Goal: Transaction & Acquisition: Purchase product/service

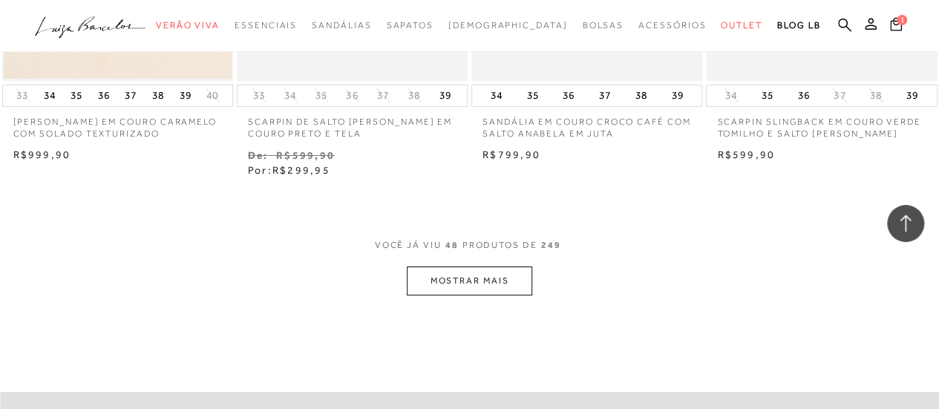
scroll to position [5492, 0]
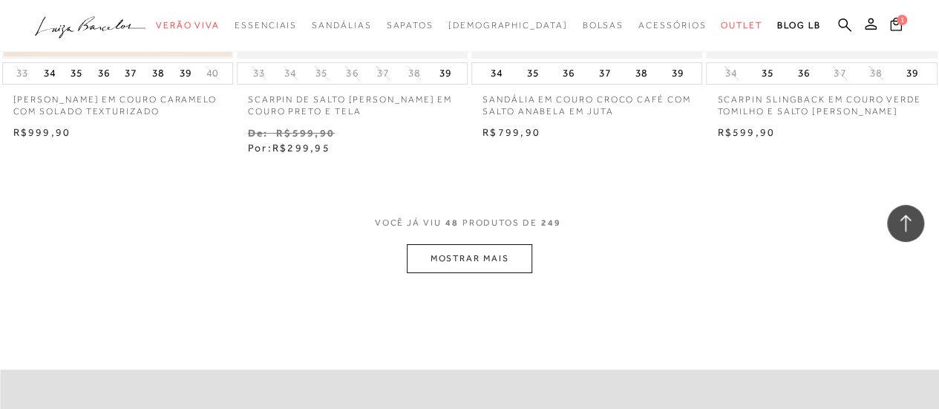
click at [496, 244] on button "MOSTRAR MAIS" at bounding box center [469, 258] width 125 height 29
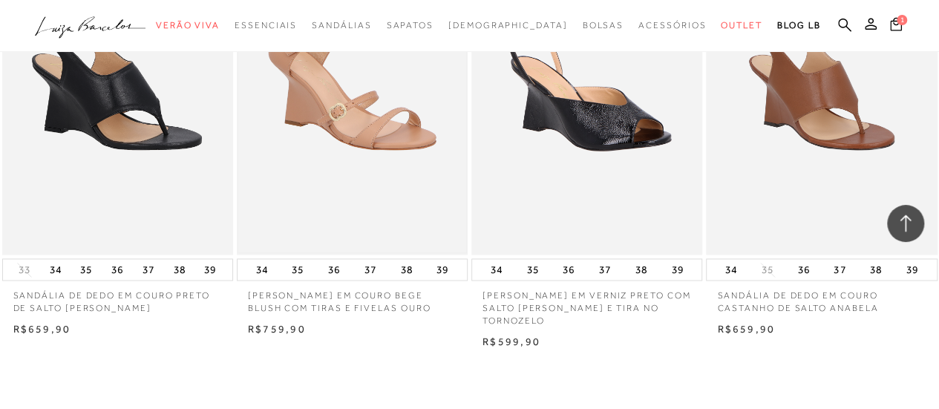
scroll to position [6828, 0]
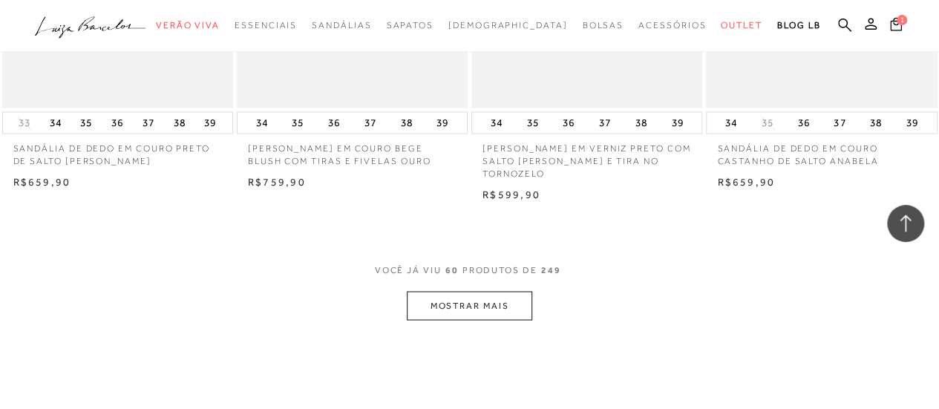
click at [454, 291] on button "MOSTRAR MAIS" at bounding box center [469, 305] width 125 height 29
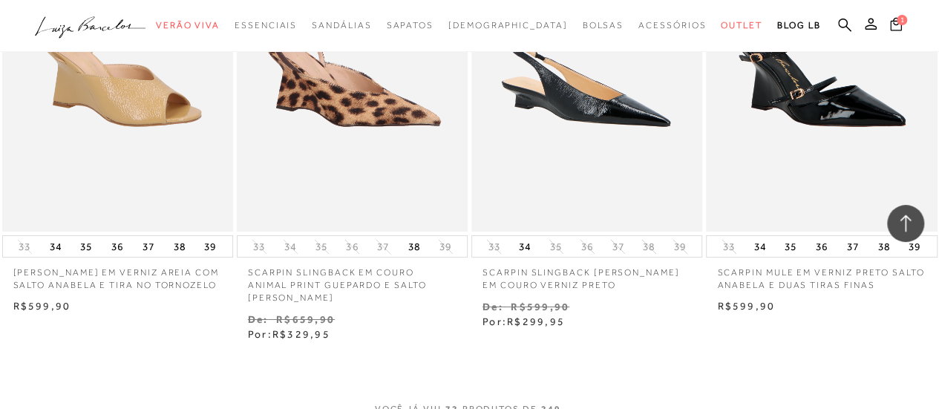
scroll to position [8239, 0]
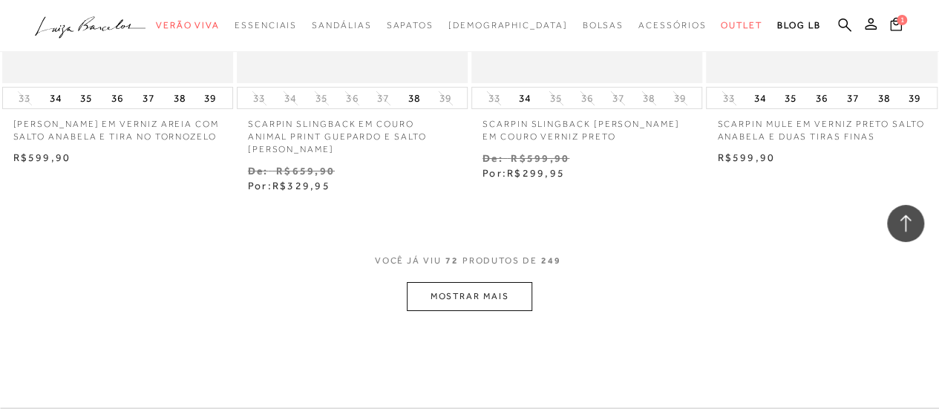
click at [485, 282] on button "MOSTRAR MAIS" at bounding box center [469, 296] width 125 height 29
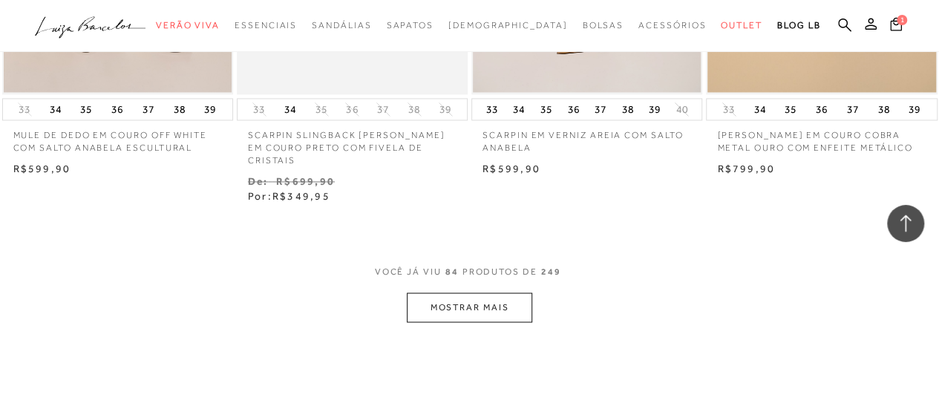
scroll to position [9797, 0]
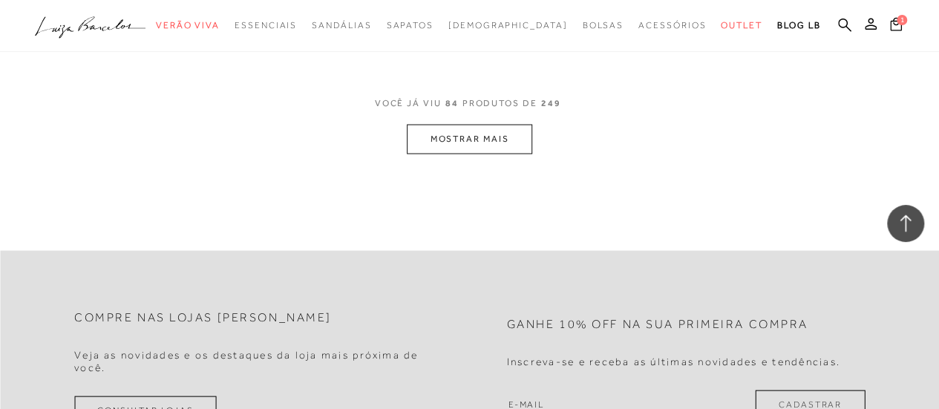
click at [477, 124] on button "MOSTRAR MAIS" at bounding box center [469, 138] width 125 height 29
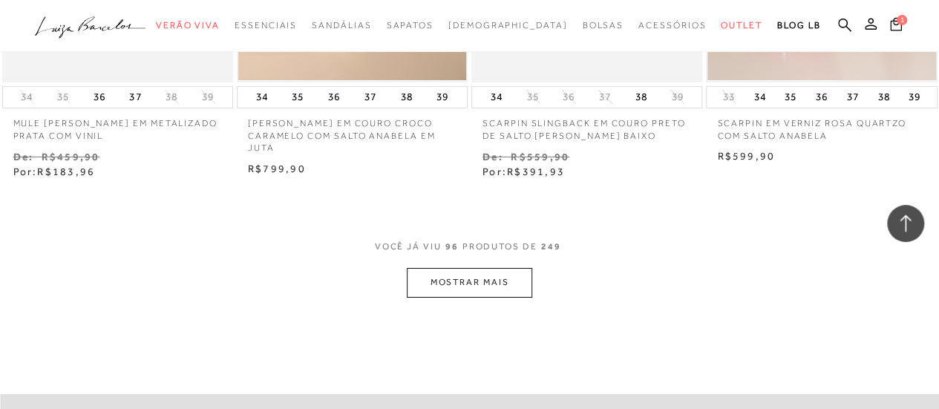
scroll to position [11185, 0]
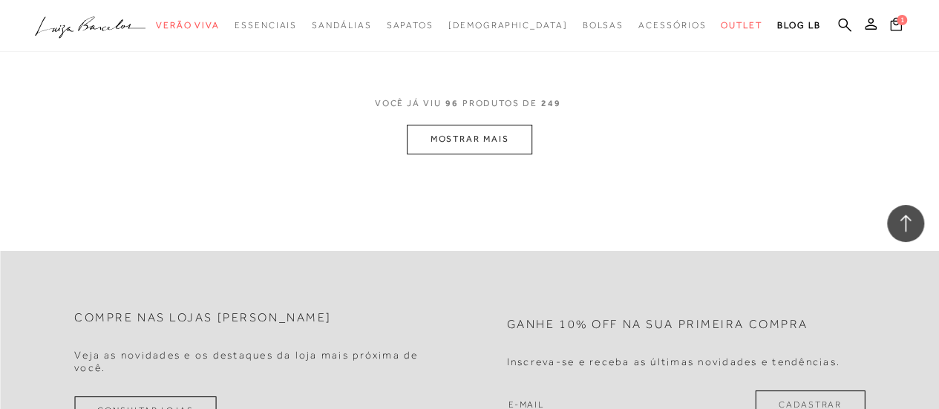
click at [494, 125] on button "MOSTRAR MAIS" at bounding box center [469, 139] width 125 height 29
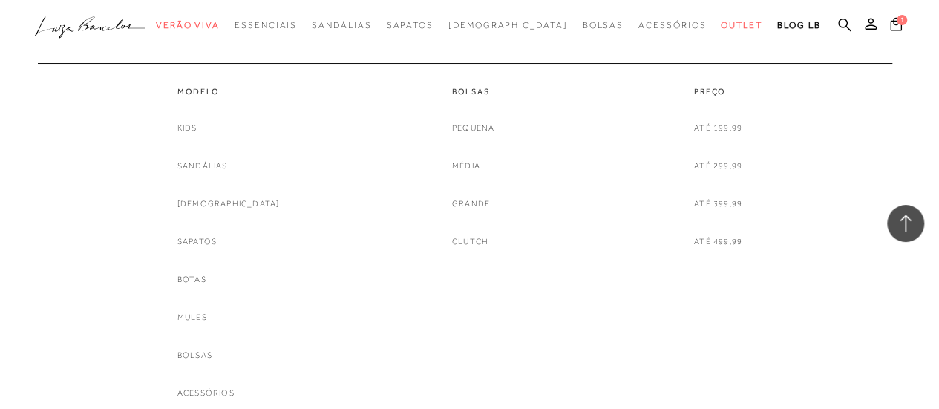
click at [721, 22] on span "Outlet" at bounding box center [742, 25] width 42 height 10
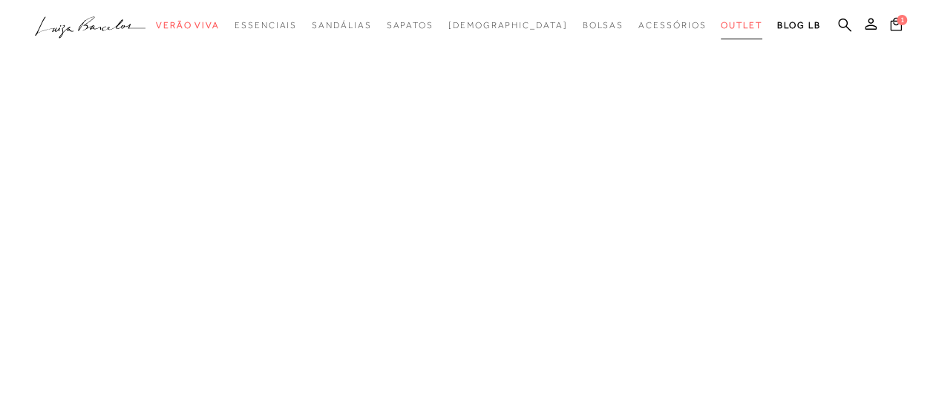
click at [721, 22] on span "Outlet" at bounding box center [742, 25] width 42 height 10
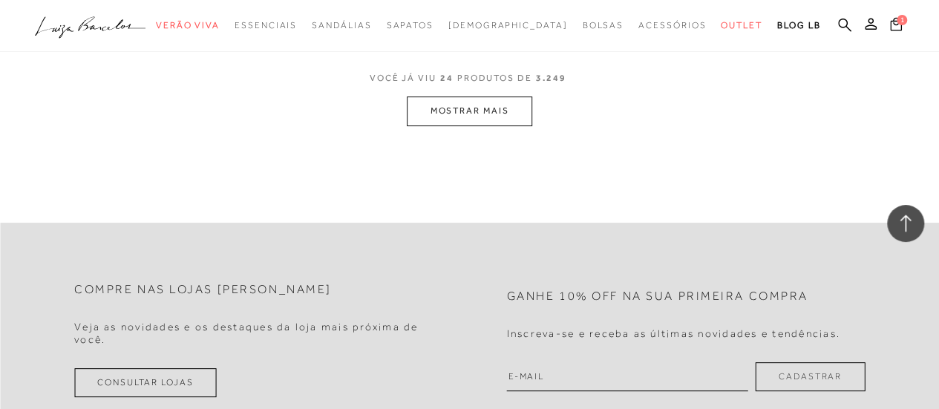
scroll to position [2672, 0]
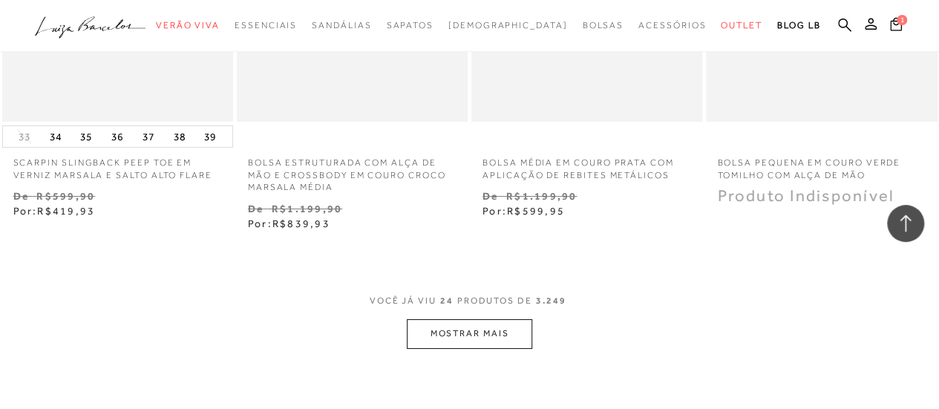
click at [485, 319] on button "MOSTRAR MAIS" at bounding box center [469, 333] width 125 height 29
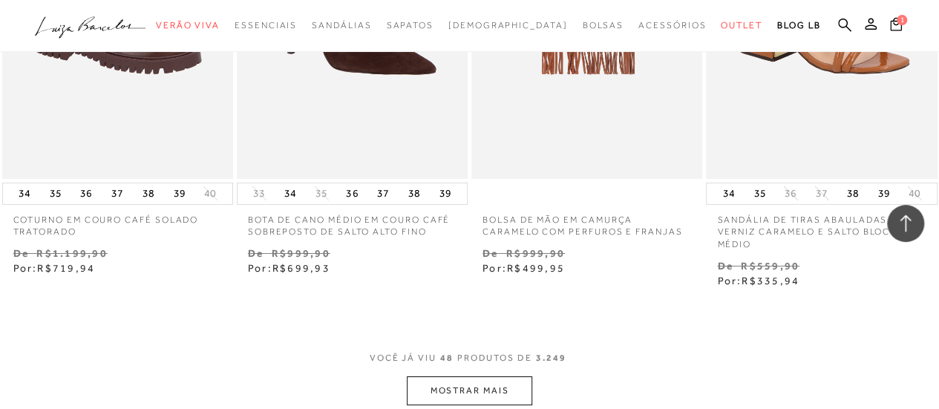
scroll to position [5567, 0]
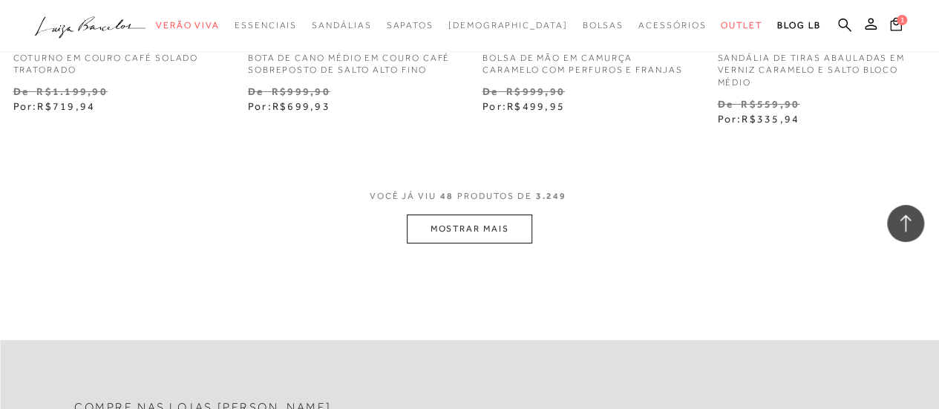
click at [470, 218] on button "MOSTRAR MAIS" at bounding box center [469, 229] width 125 height 29
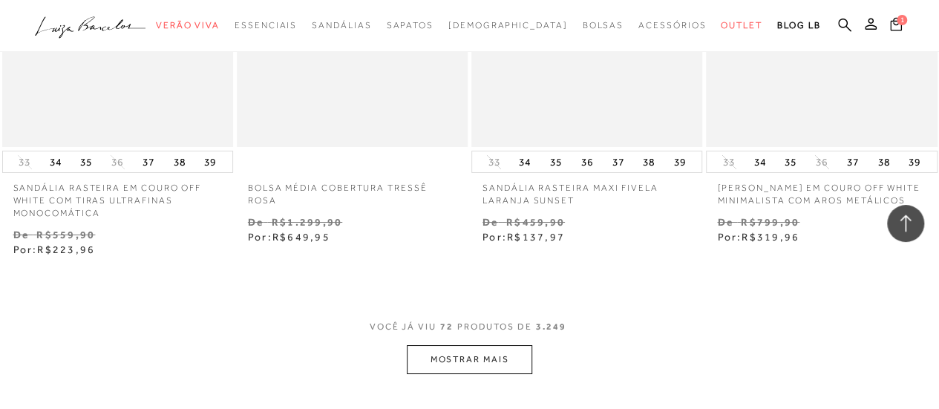
scroll to position [8387, 0]
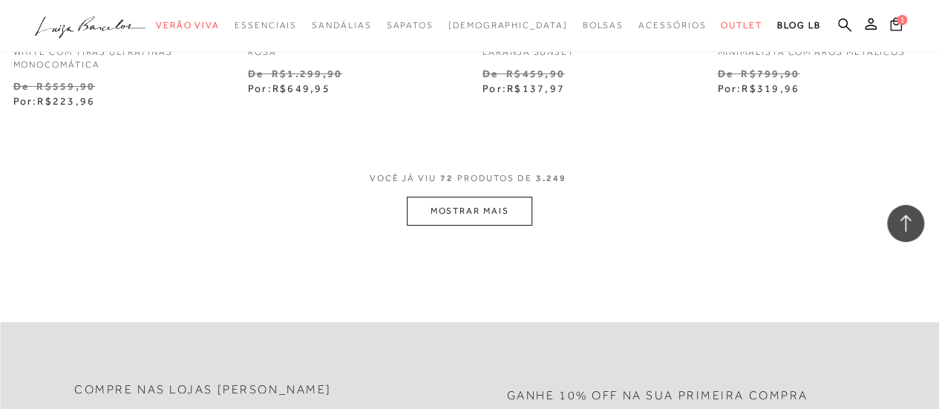
click at [456, 197] on button "MOSTRAR MAIS" at bounding box center [469, 211] width 125 height 29
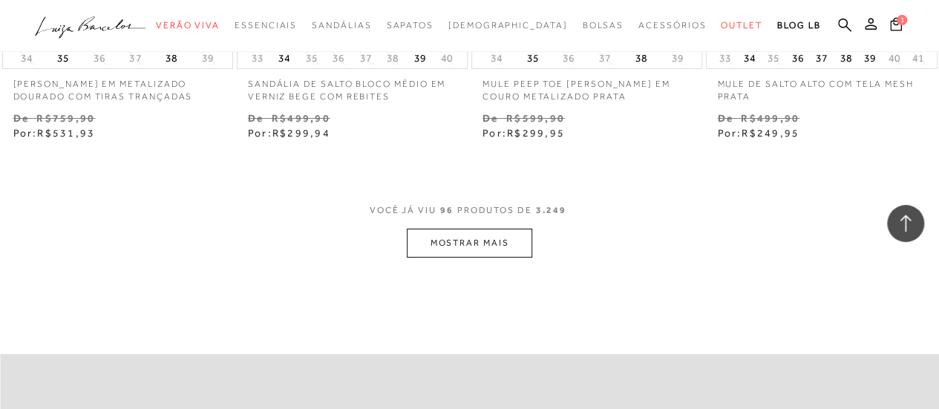
scroll to position [11133, 0]
click at [477, 228] on button "MOSTRAR MAIS" at bounding box center [469, 242] width 125 height 29
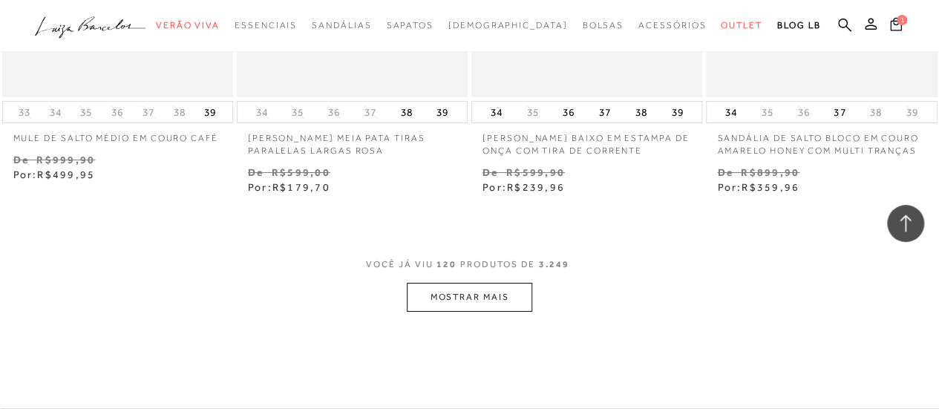
scroll to position [13880, 0]
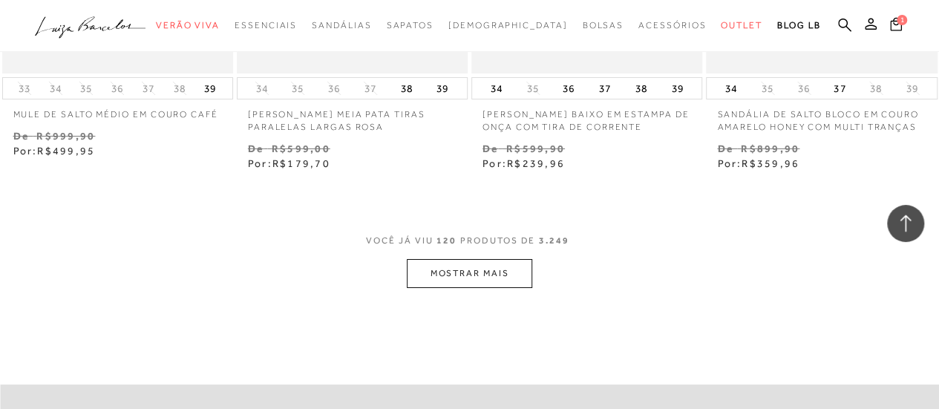
click at [496, 259] on button "MOSTRAR MAIS" at bounding box center [469, 273] width 125 height 29
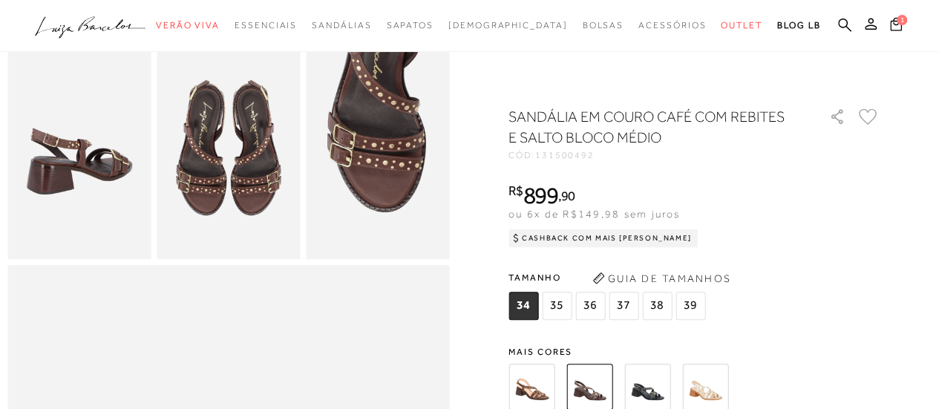
scroll to position [371, 0]
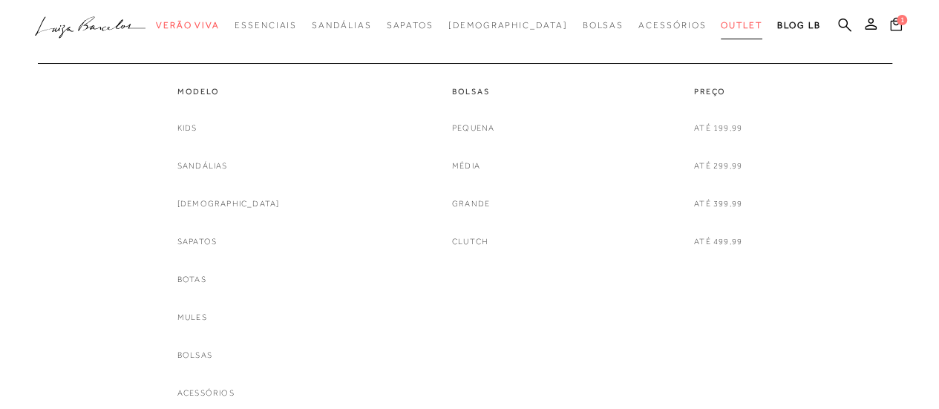
click at [721, 26] on span "Outlet" at bounding box center [742, 25] width 42 height 10
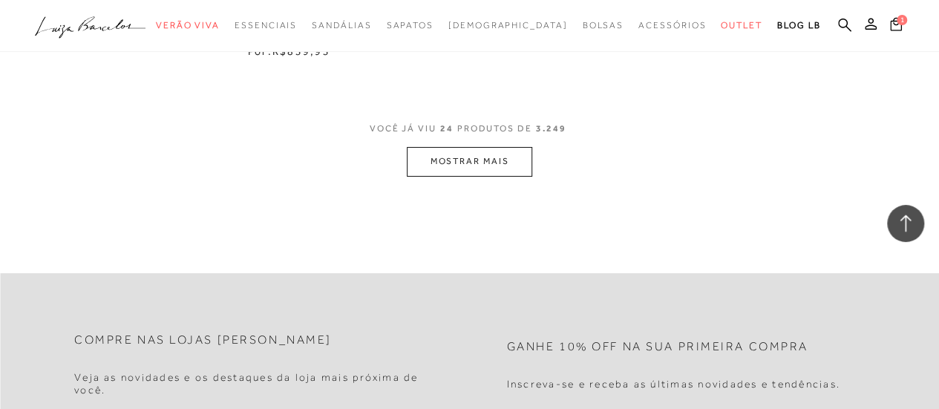
scroll to position [2820, 0]
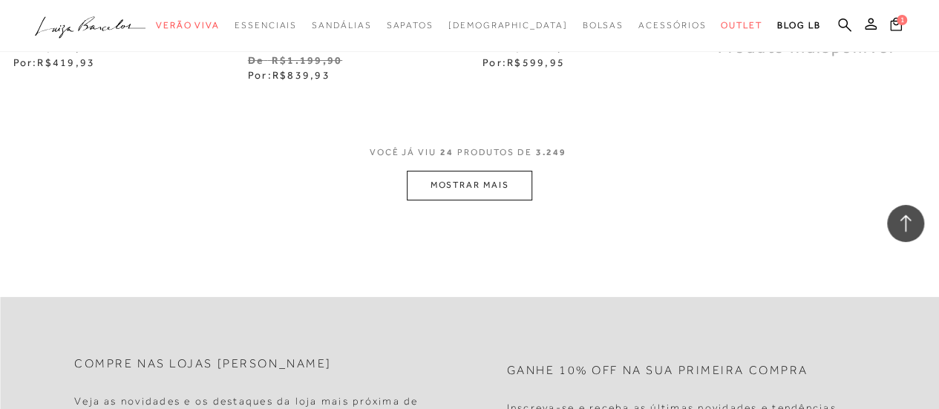
click at [505, 173] on button "MOSTRAR MAIS" at bounding box center [469, 185] width 125 height 29
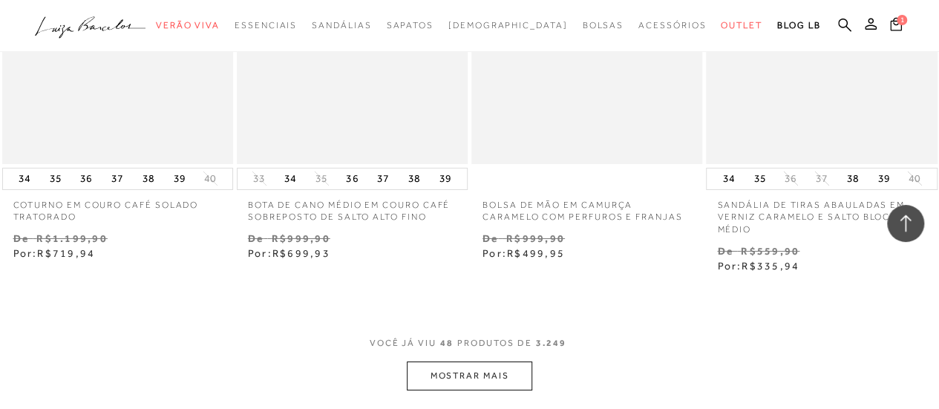
scroll to position [5418, 0]
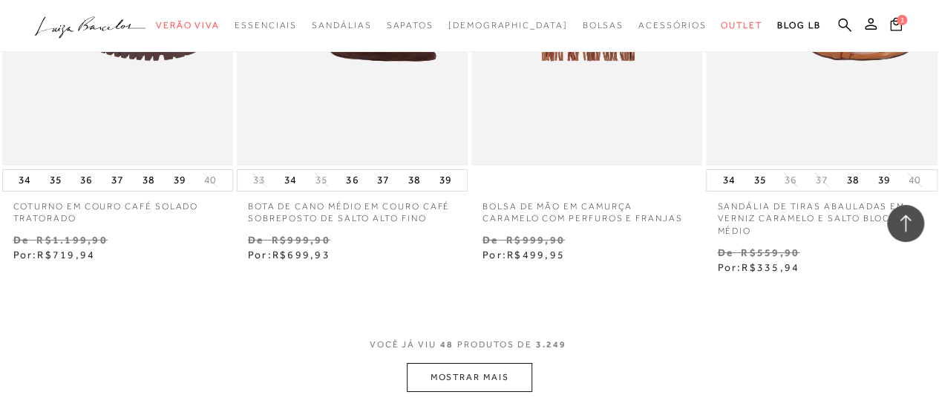
click at [507, 363] on button "MOSTRAR MAIS" at bounding box center [469, 377] width 125 height 29
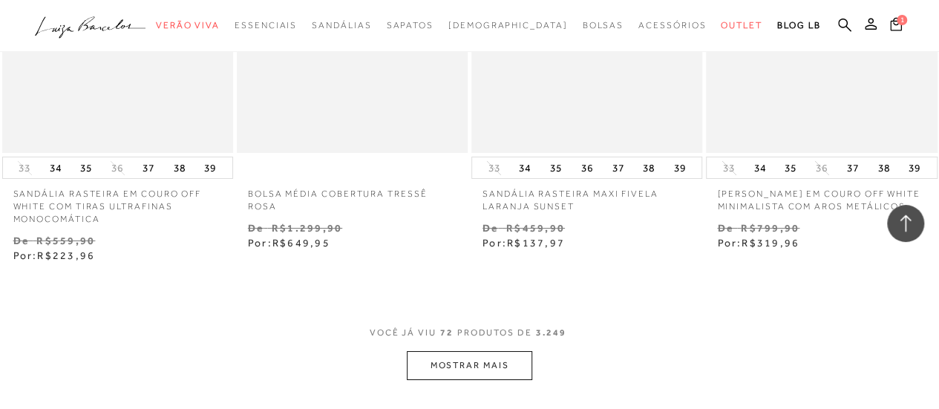
scroll to position [8239, 0]
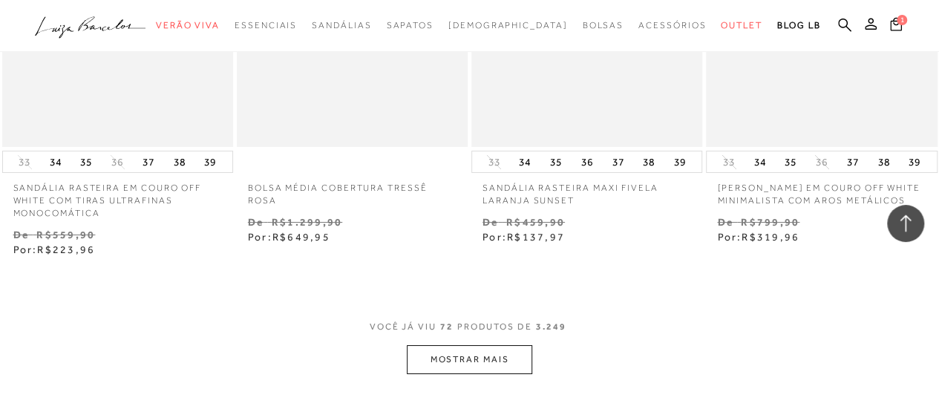
click at [504, 345] on button "MOSTRAR MAIS" at bounding box center [469, 359] width 125 height 29
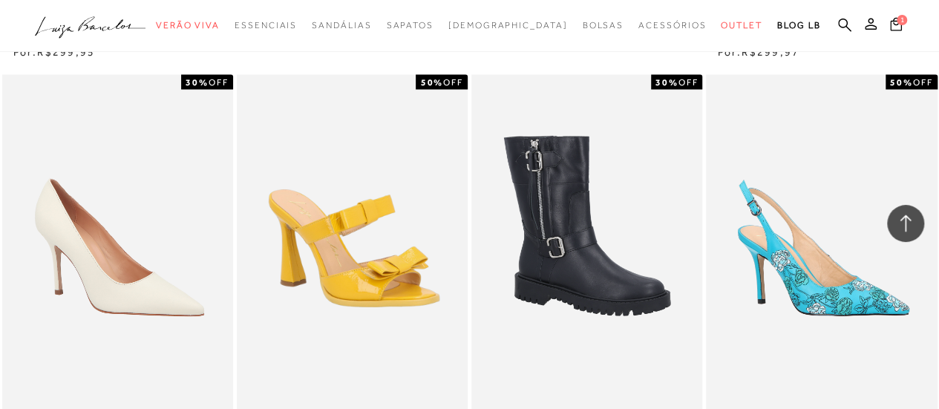
scroll to position [9797, 0]
